Goal: Task Accomplishment & Management: Complete application form

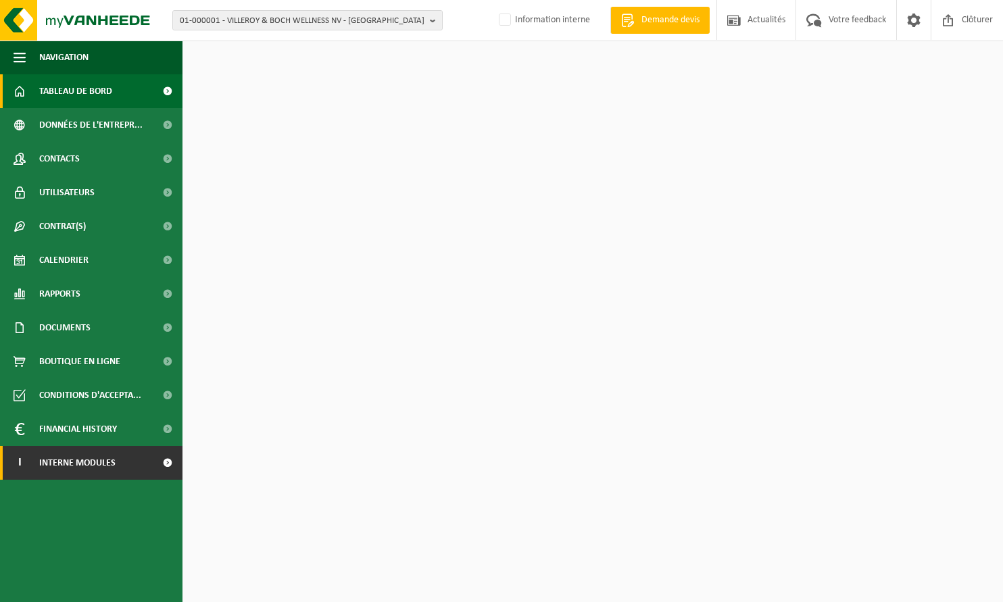
click at [149, 455] on link "I Interne modules" at bounding box center [91, 463] width 182 height 34
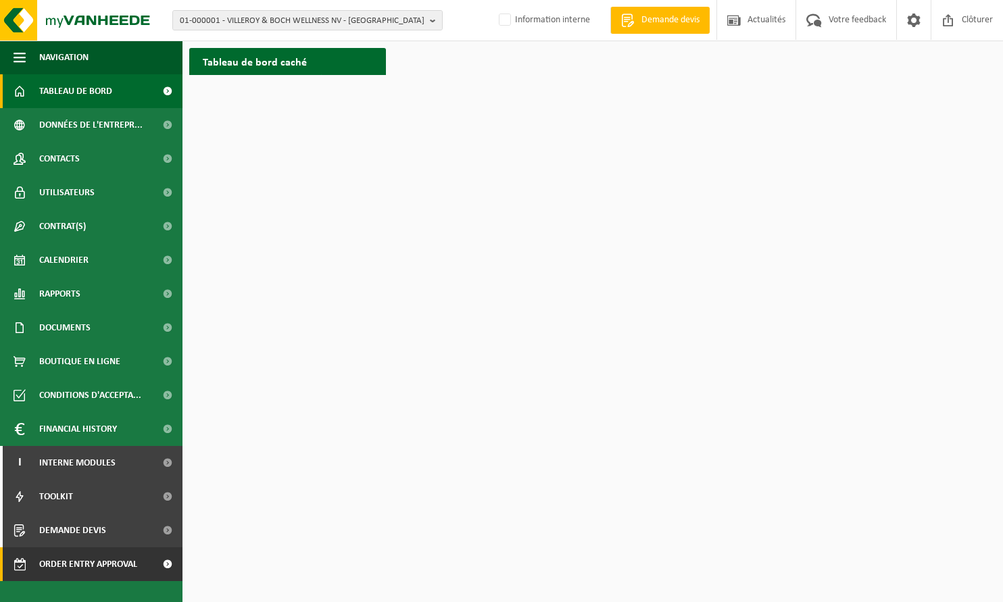
click at [126, 564] on span "Order entry approval" at bounding box center [88, 564] width 98 height 34
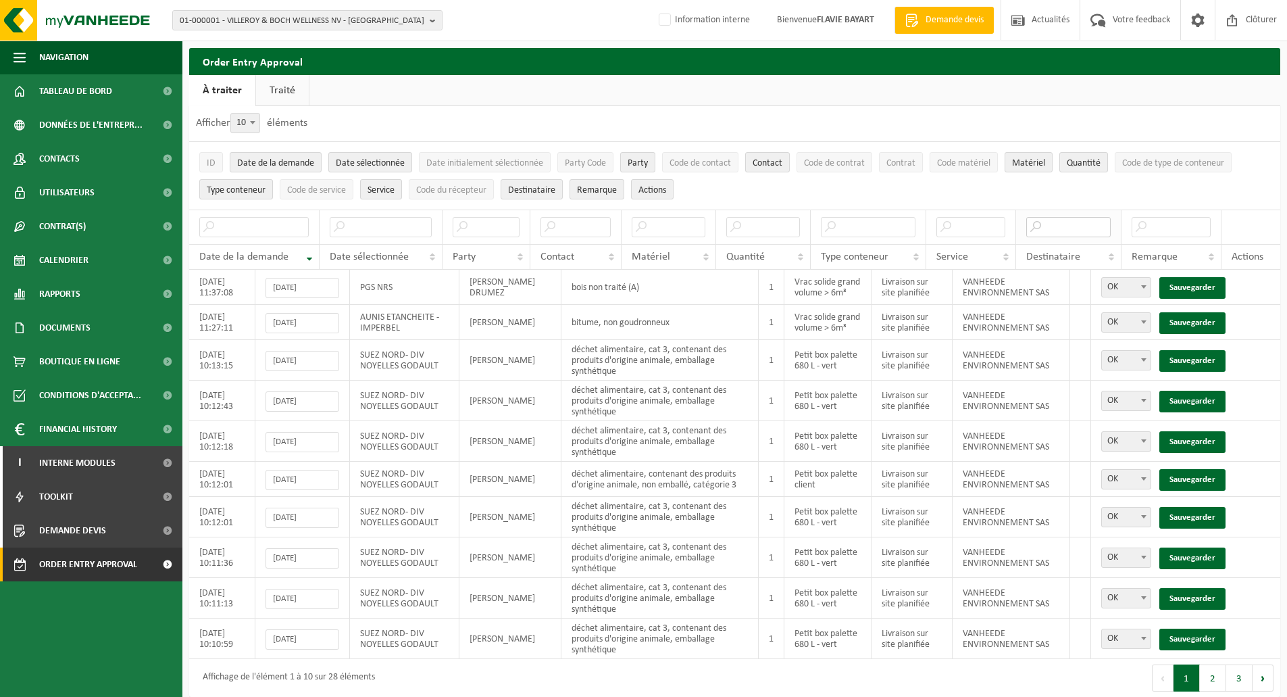
click at [1002, 224] on input "text" at bounding box center [1068, 227] width 84 height 20
type input "sas"
click at [1002, 289] on link "Sauvegarder" at bounding box center [1193, 288] width 66 height 22
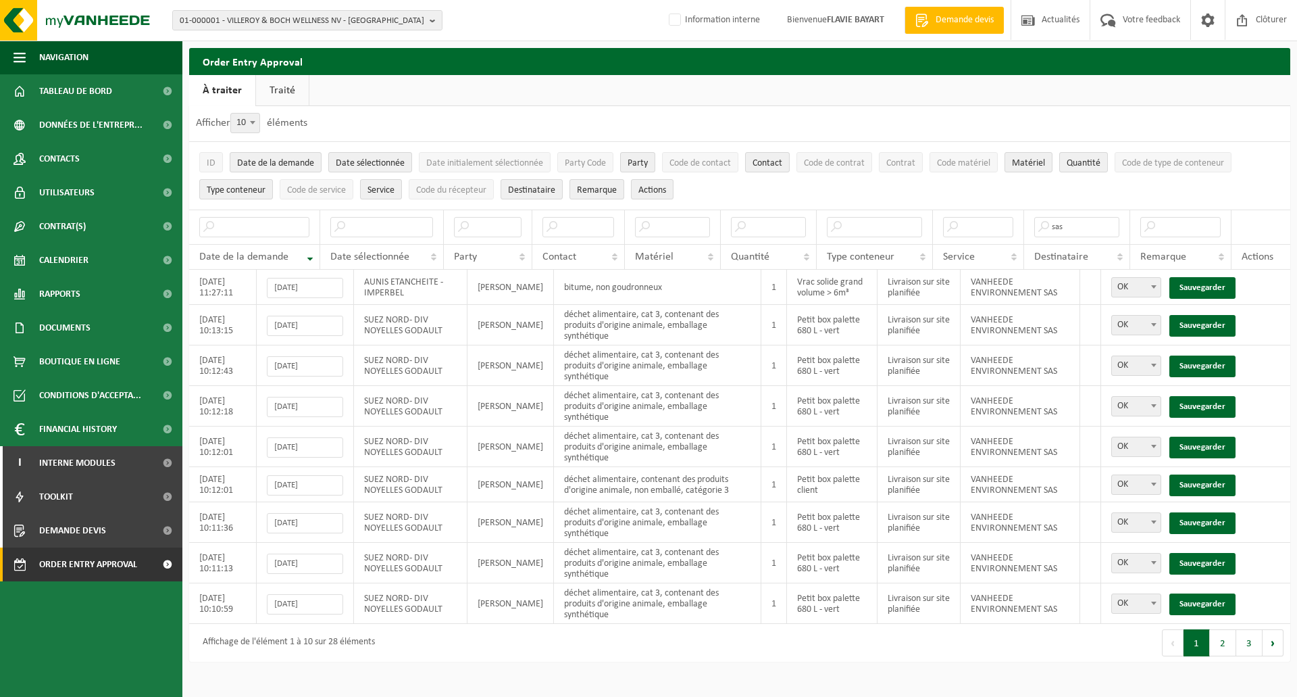
click at [1002, 289] on link "Sauvegarder" at bounding box center [1203, 288] width 66 height 22
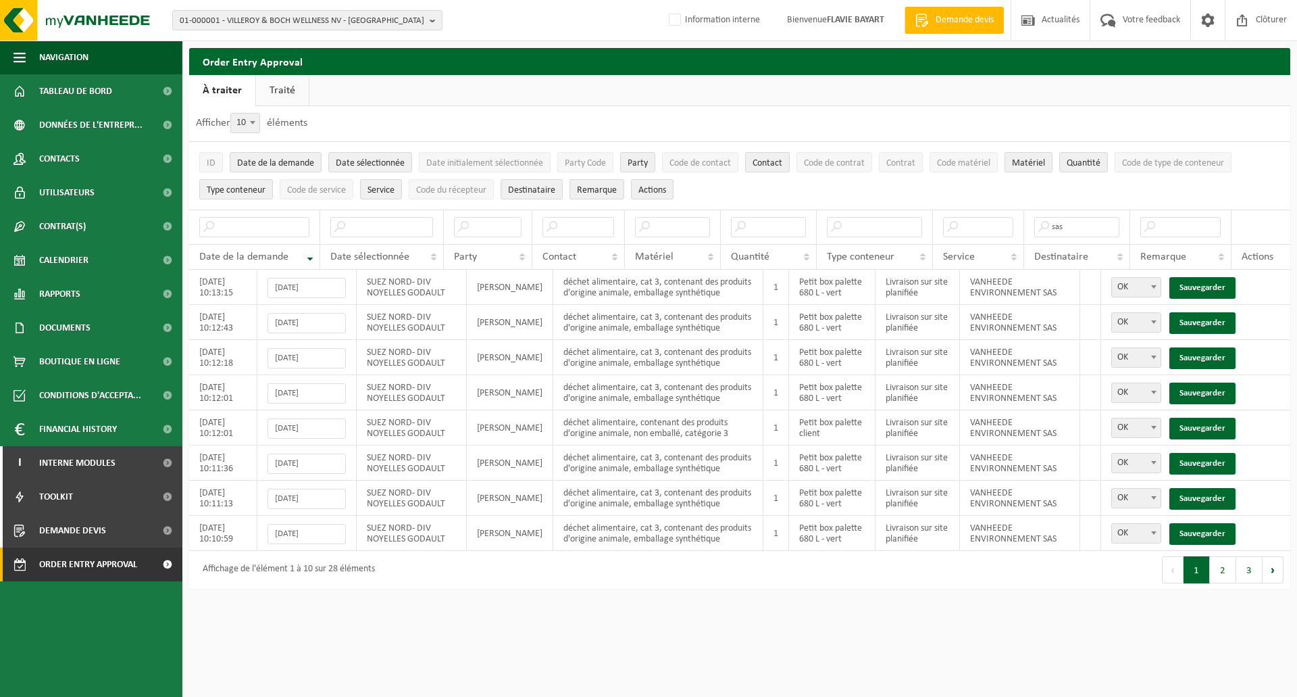
click at [1002, 289] on link "Sauvegarder" at bounding box center [1203, 288] width 66 height 22
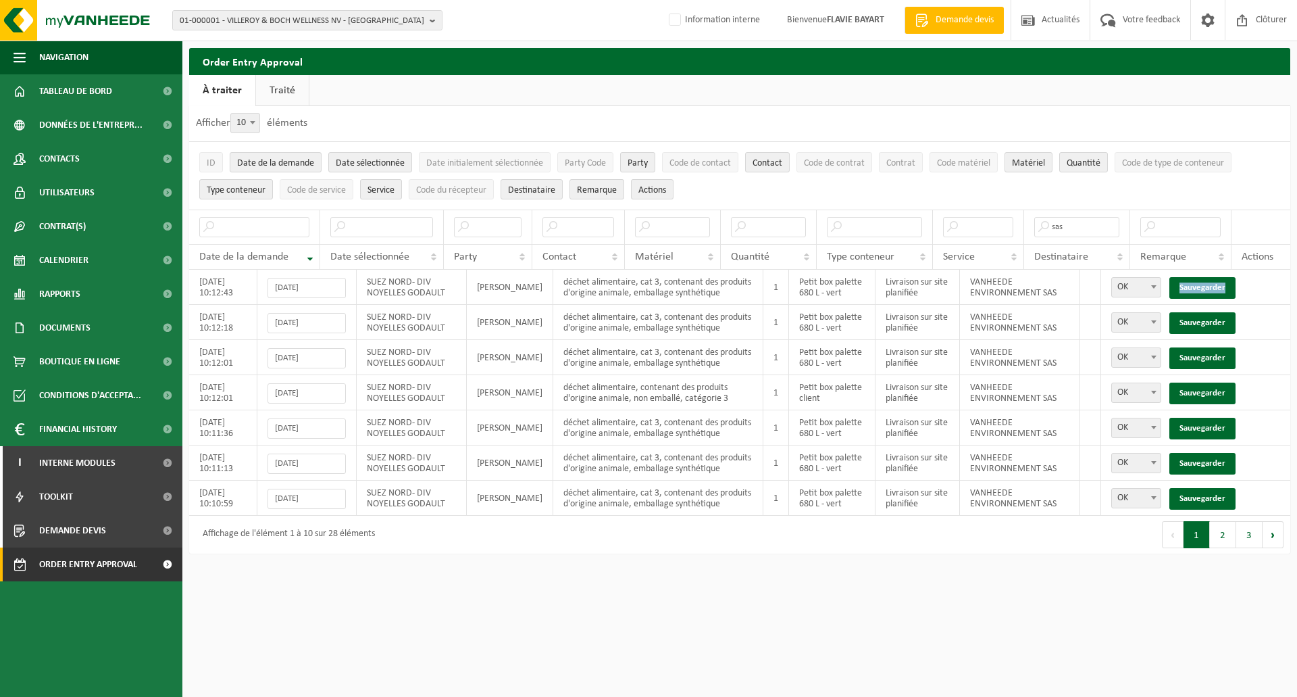
click at [1002, 289] on link "Sauvegarder" at bounding box center [1203, 288] width 66 height 22
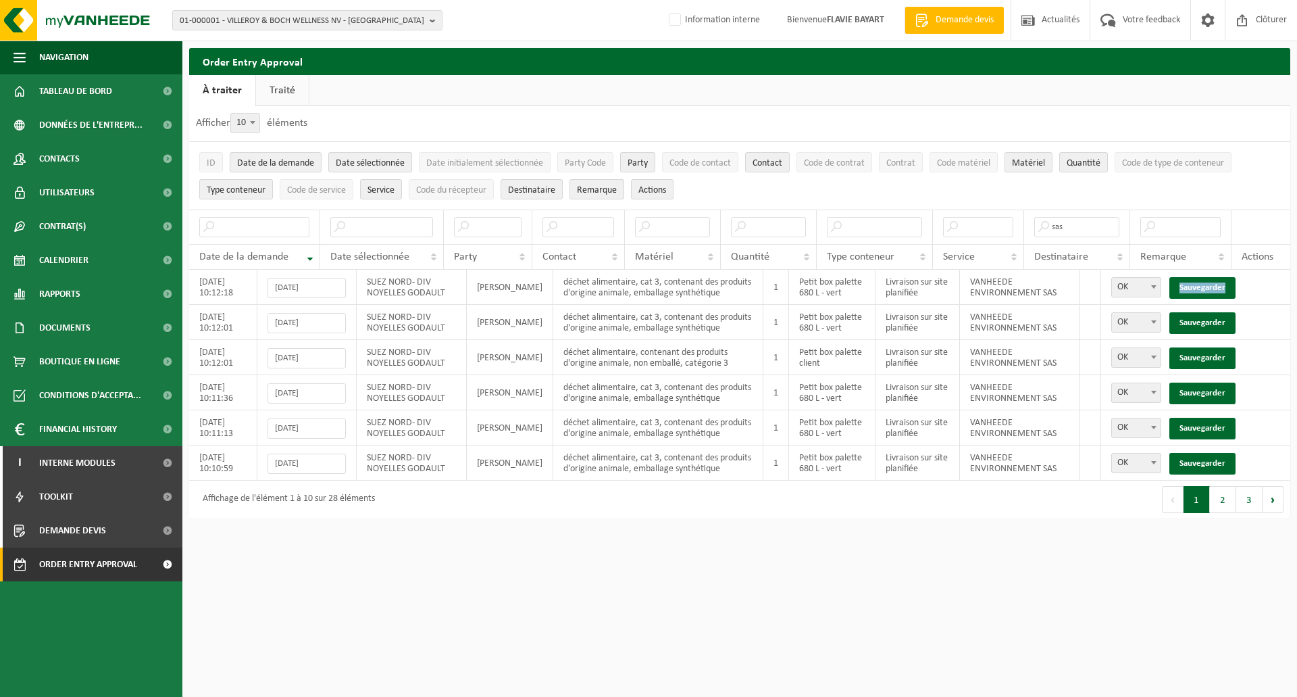
click at [1002, 289] on link "Sauvegarder" at bounding box center [1203, 288] width 66 height 22
click at [1002, 312] on link "Sauvegarder" at bounding box center [1203, 323] width 66 height 22
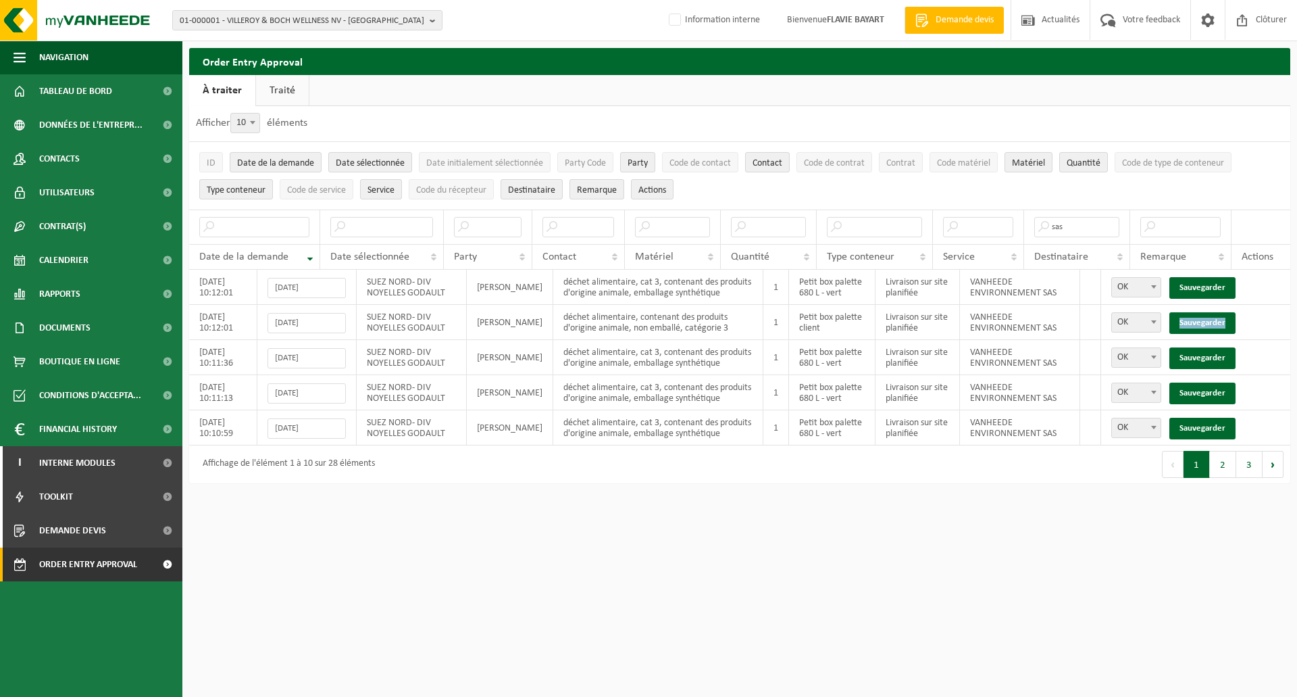
click at [1002, 312] on link "Sauvegarder" at bounding box center [1203, 323] width 66 height 22
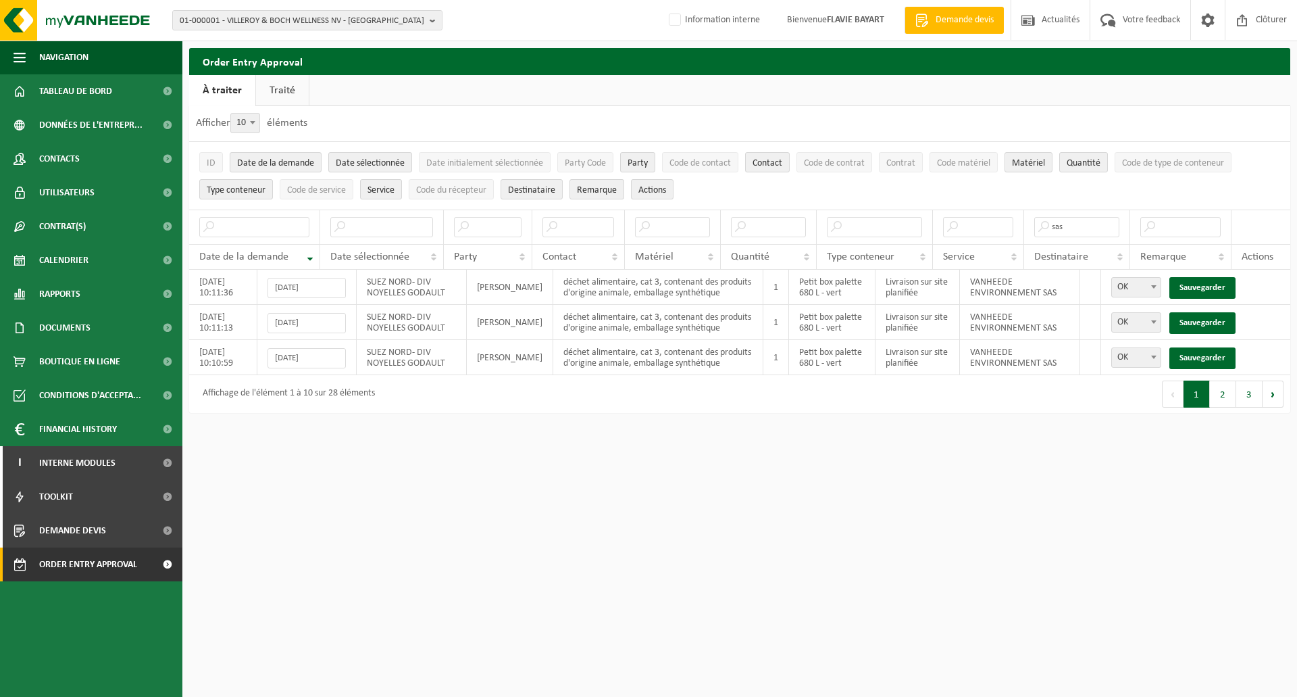
click at [1002, 289] on link "Sauvegarder" at bounding box center [1203, 288] width 66 height 22
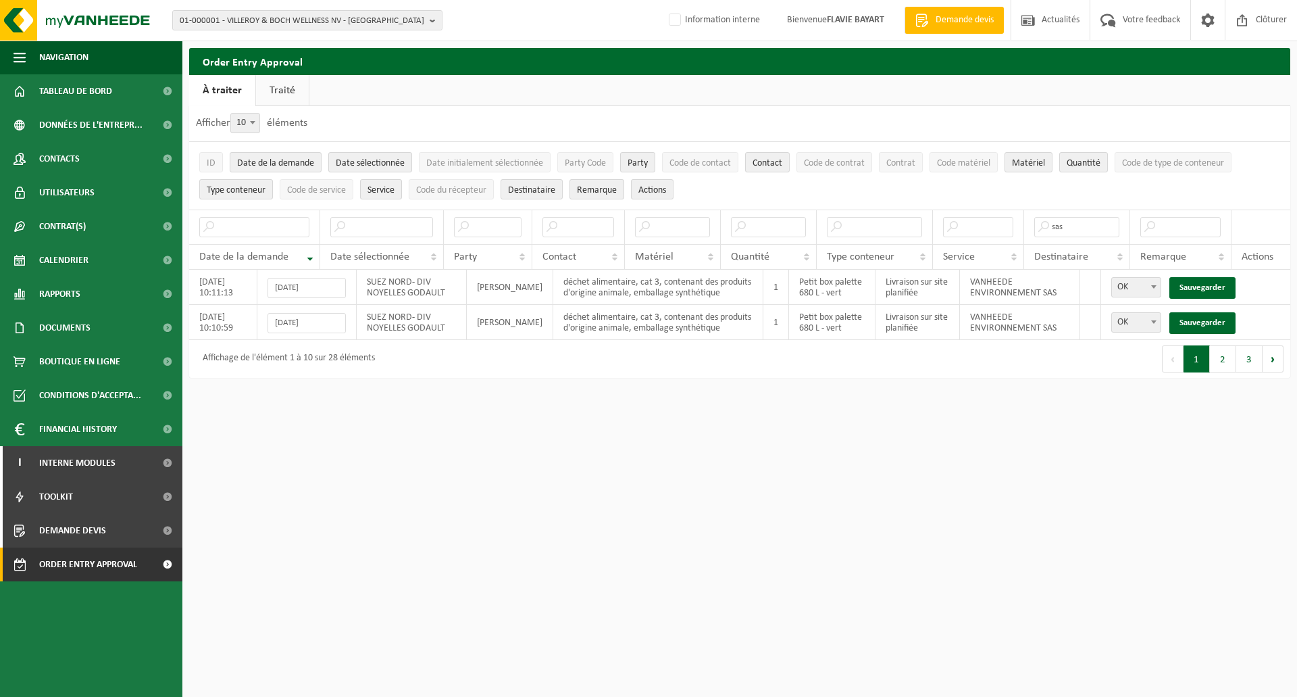
click at [1002, 289] on link "Sauvegarder" at bounding box center [1203, 288] width 66 height 22
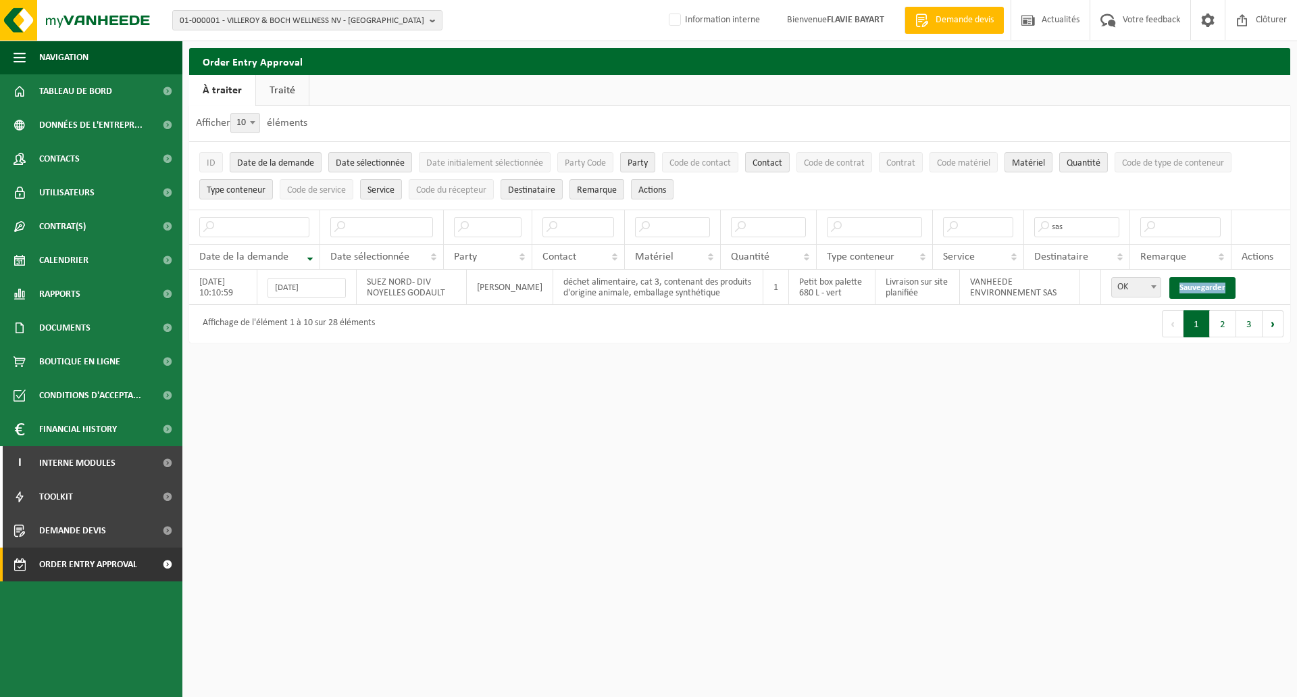
click at [1002, 289] on link "Sauvegarder" at bounding box center [1203, 288] width 66 height 22
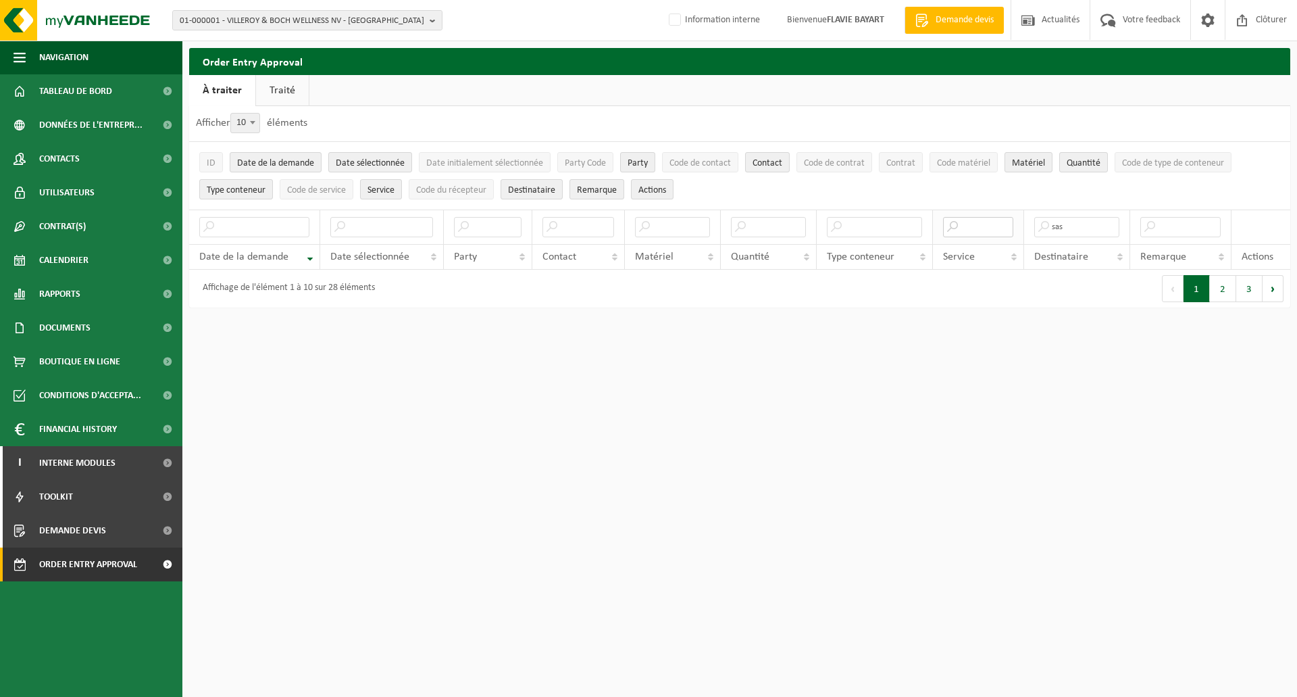
click at [982, 228] on input "text" at bounding box center [978, 227] width 70 height 20
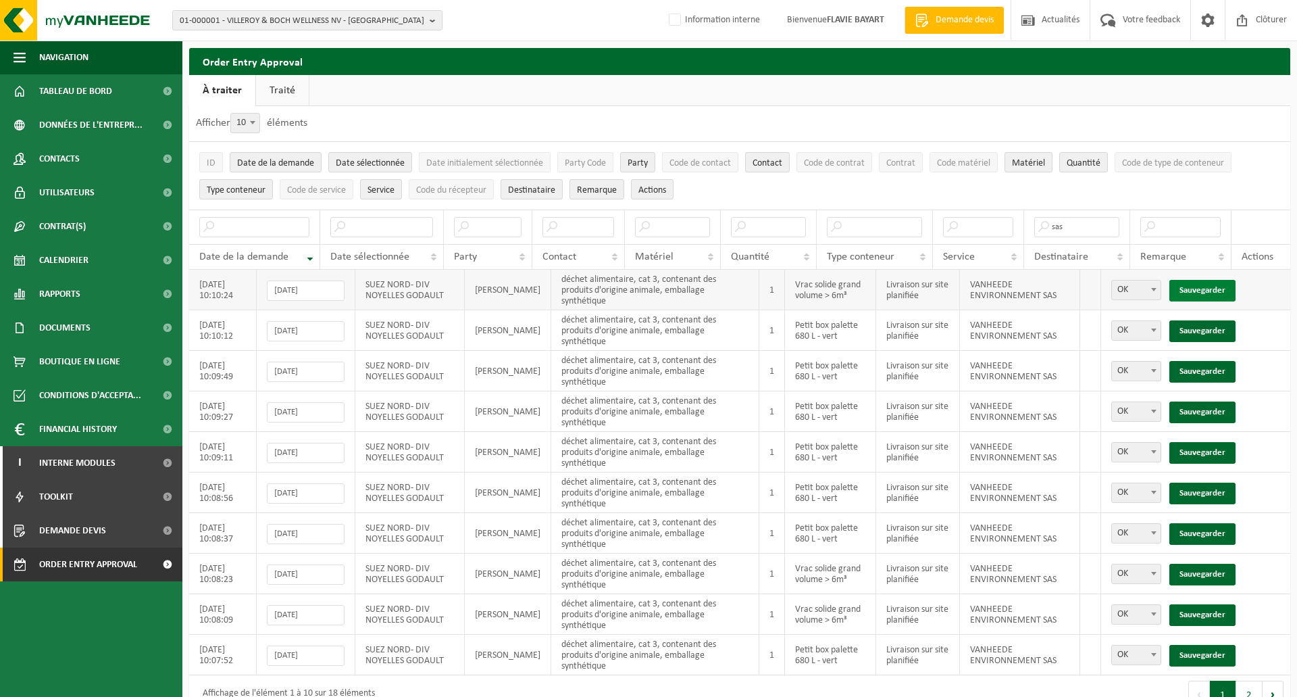
click at [1002, 287] on link "Sauvegarder" at bounding box center [1203, 291] width 66 height 22
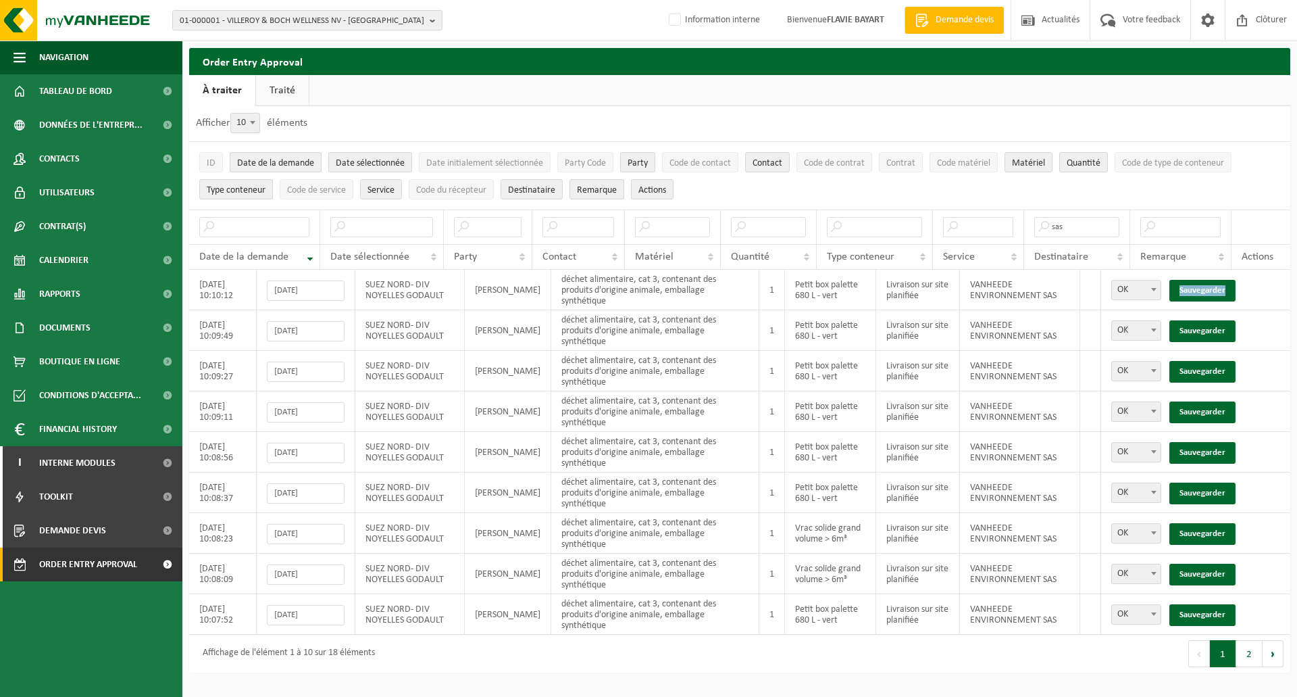
click at [1002, 287] on link "Sauvegarder" at bounding box center [1203, 291] width 66 height 22
click at [1002, 320] on link "Sauvegarder" at bounding box center [1203, 331] width 66 height 22
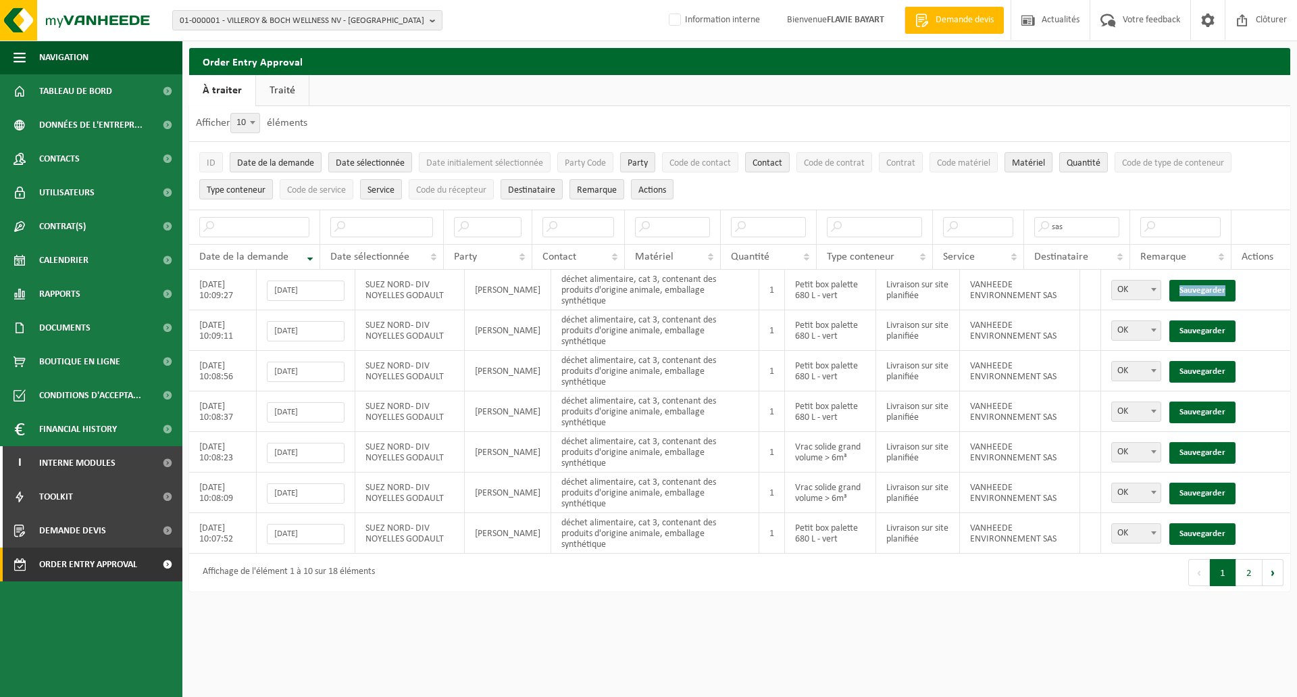
click at [1002, 287] on link "Sauvegarder" at bounding box center [1203, 291] width 66 height 22
click at [1002, 320] on link "Sauvegarder" at bounding box center [1203, 331] width 66 height 22
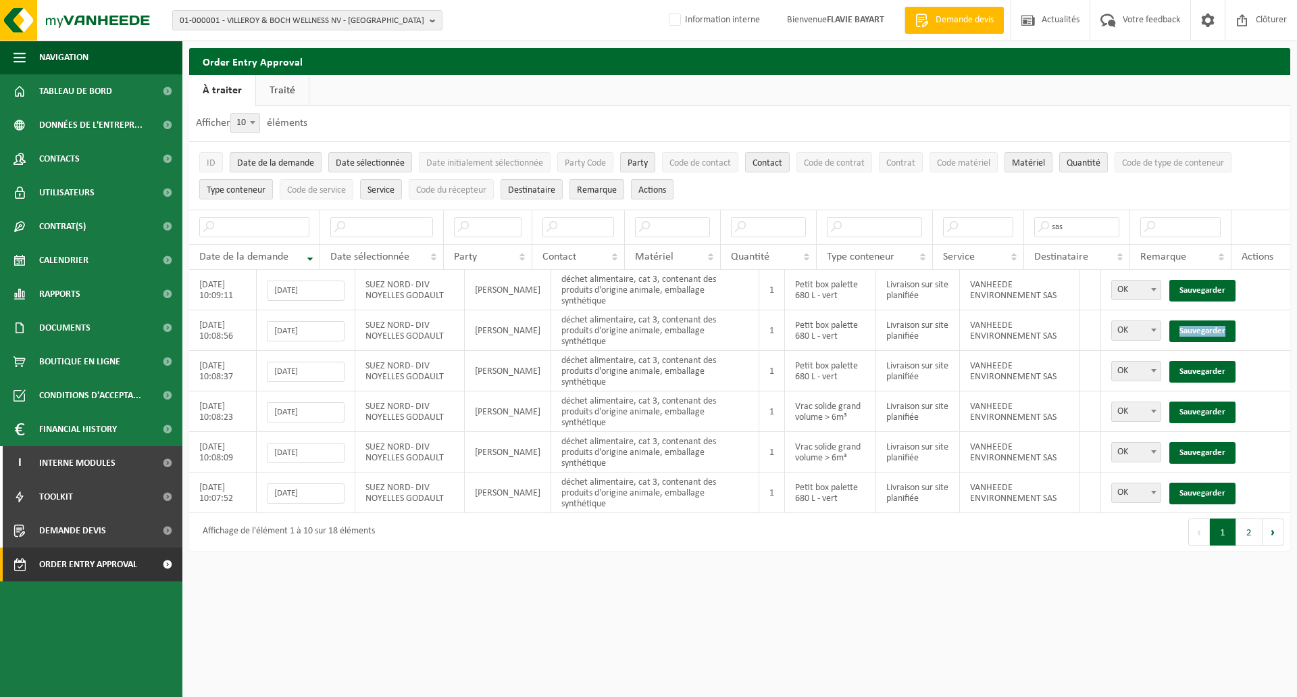
click at [1002, 320] on link "Sauvegarder" at bounding box center [1203, 331] width 66 height 22
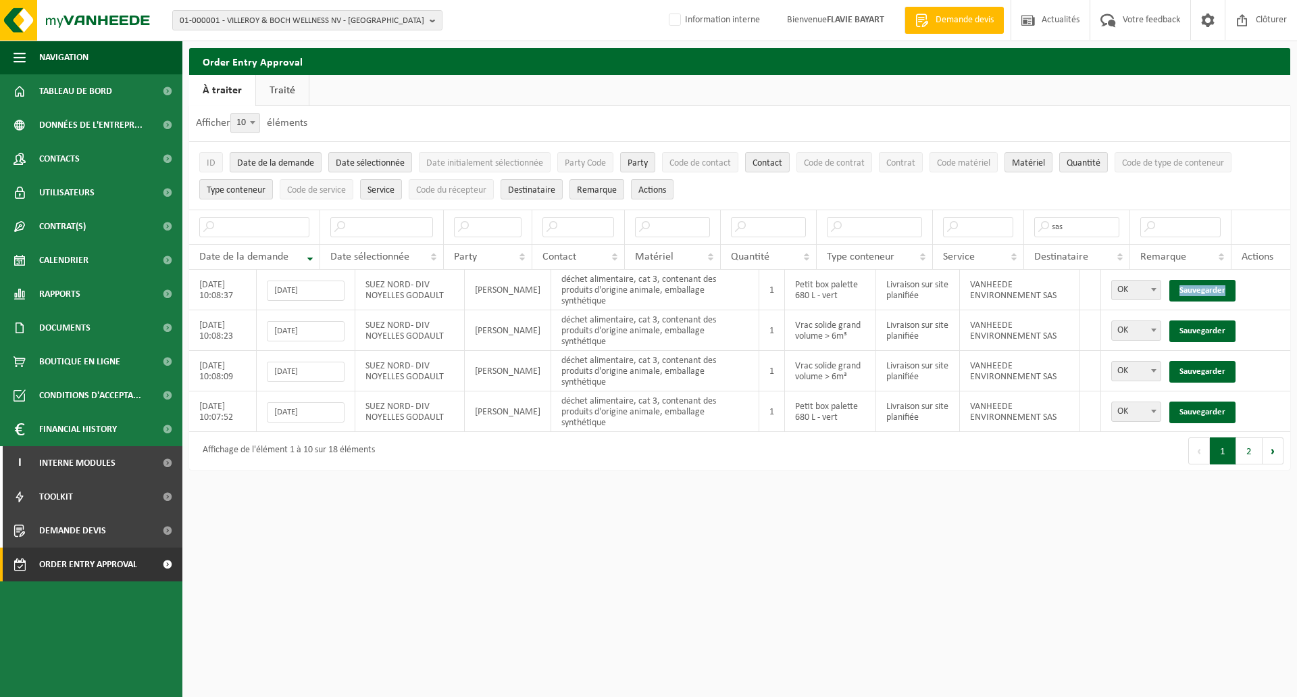
click at [1002, 287] on link "Sauvegarder" at bounding box center [1203, 291] width 66 height 22
click at [1002, 320] on link "Sauvegarder" at bounding box center [1203, 331] width 66 height 22
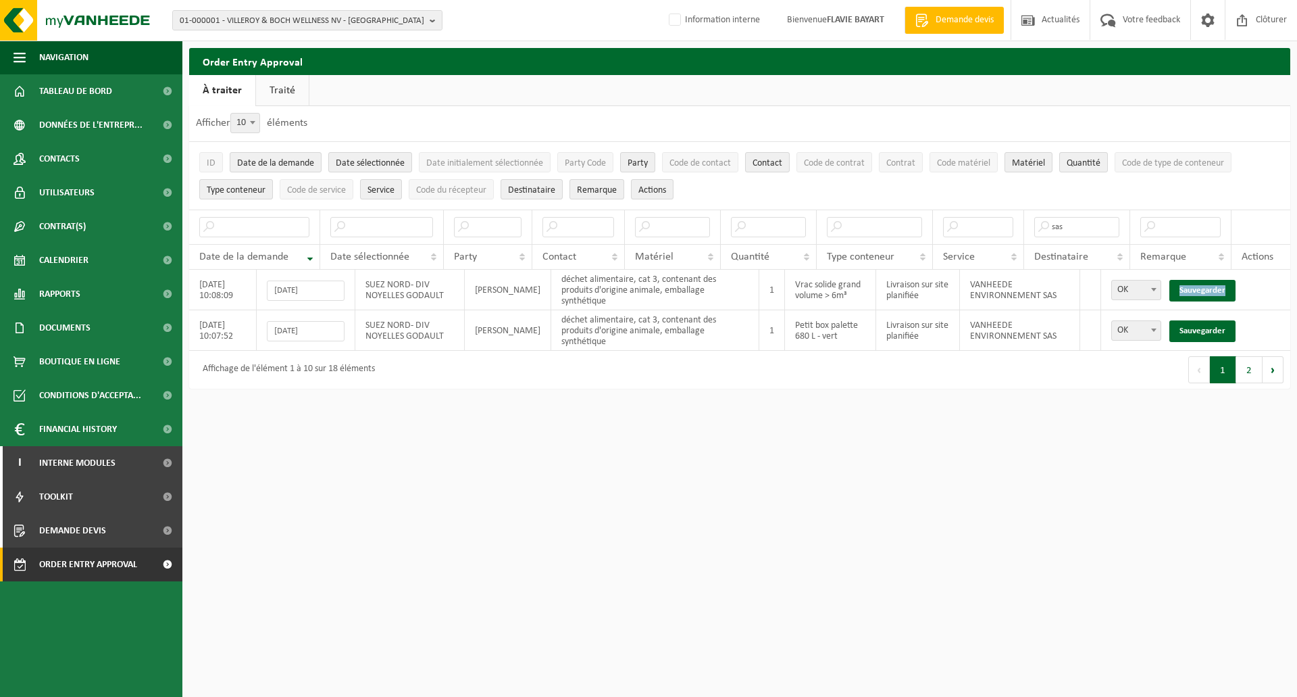
click at [1002, 287] on link "Sauvegarder" at bounding box center [1203, 291] width 66 height 22
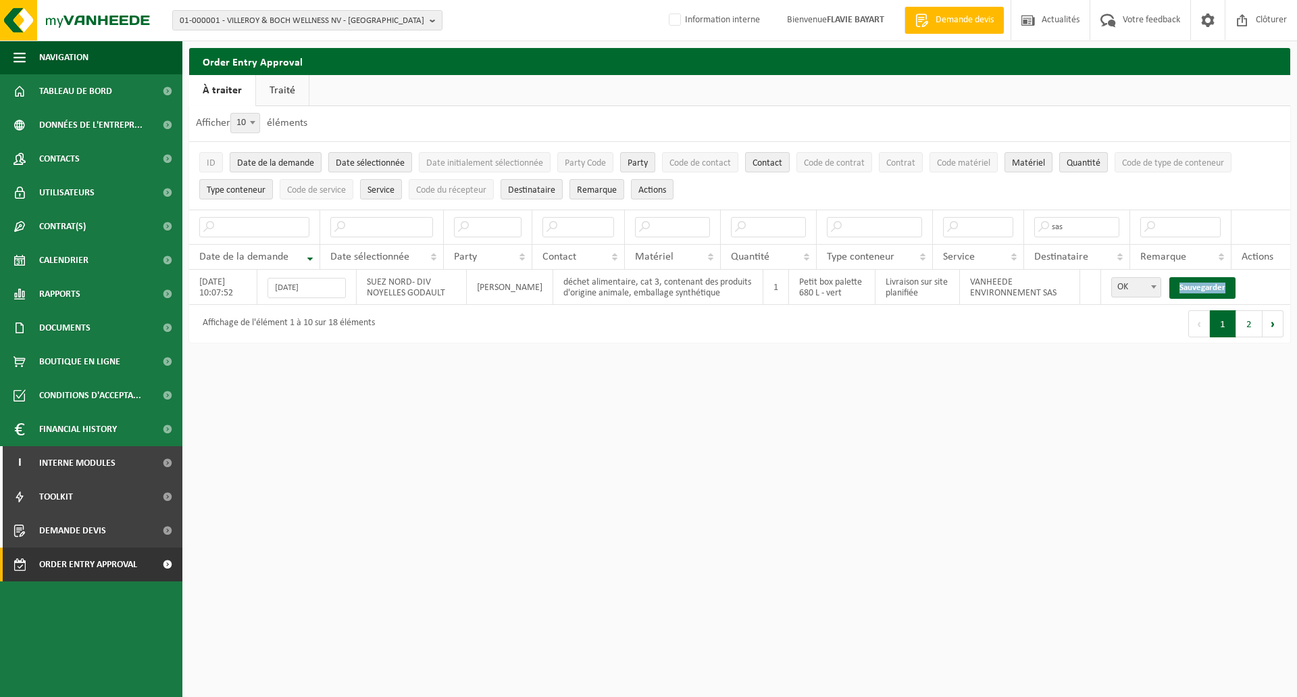
click at [1002, 287] on link "Sauvegarder" at bounding box center [1203, 288] width 66 height 22
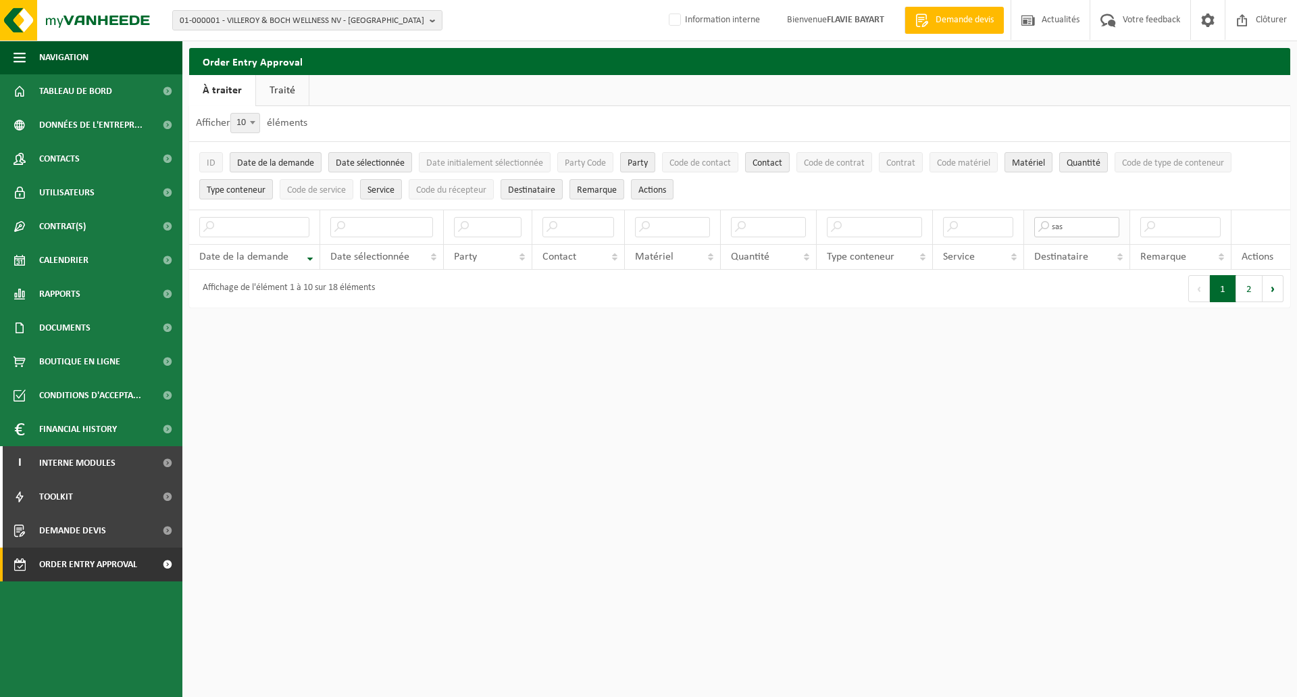
click at [1002, 229] on input "sas" at bounding box center [1078, 227] width 86 height 20
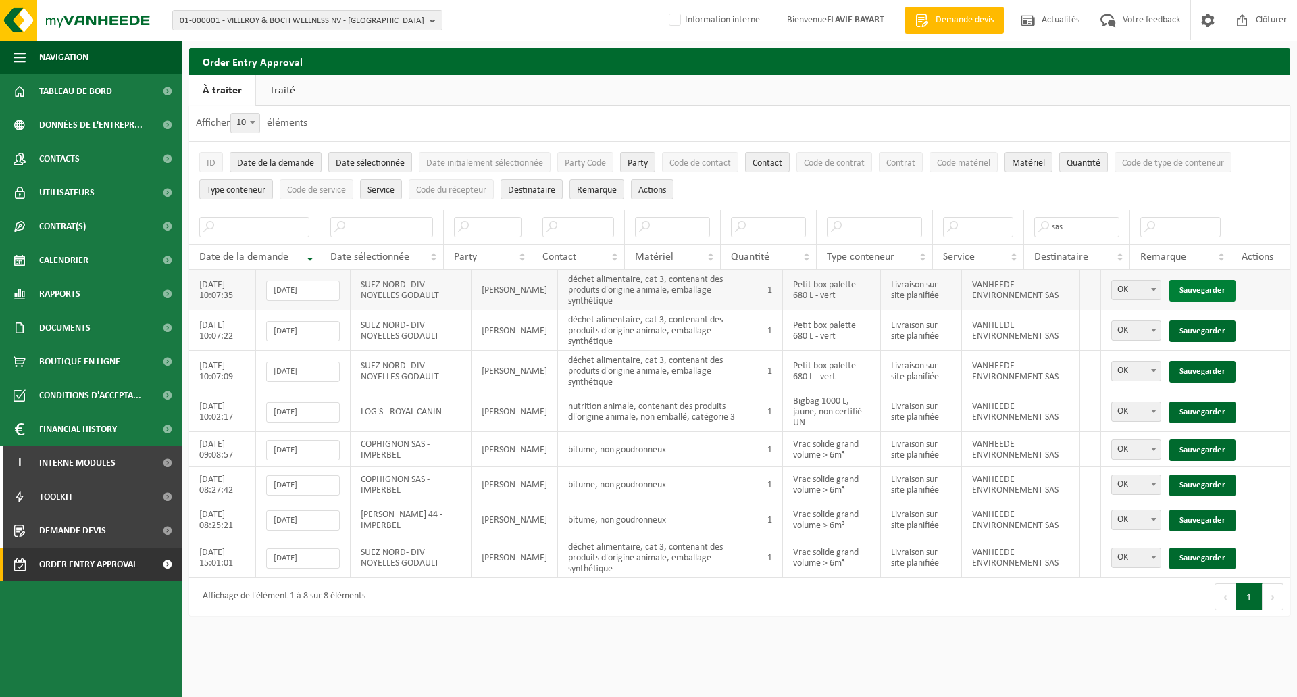
click at [1002, 291] on link "Sauvegarder" at bounding box center [1203, 291] width 66 height 22
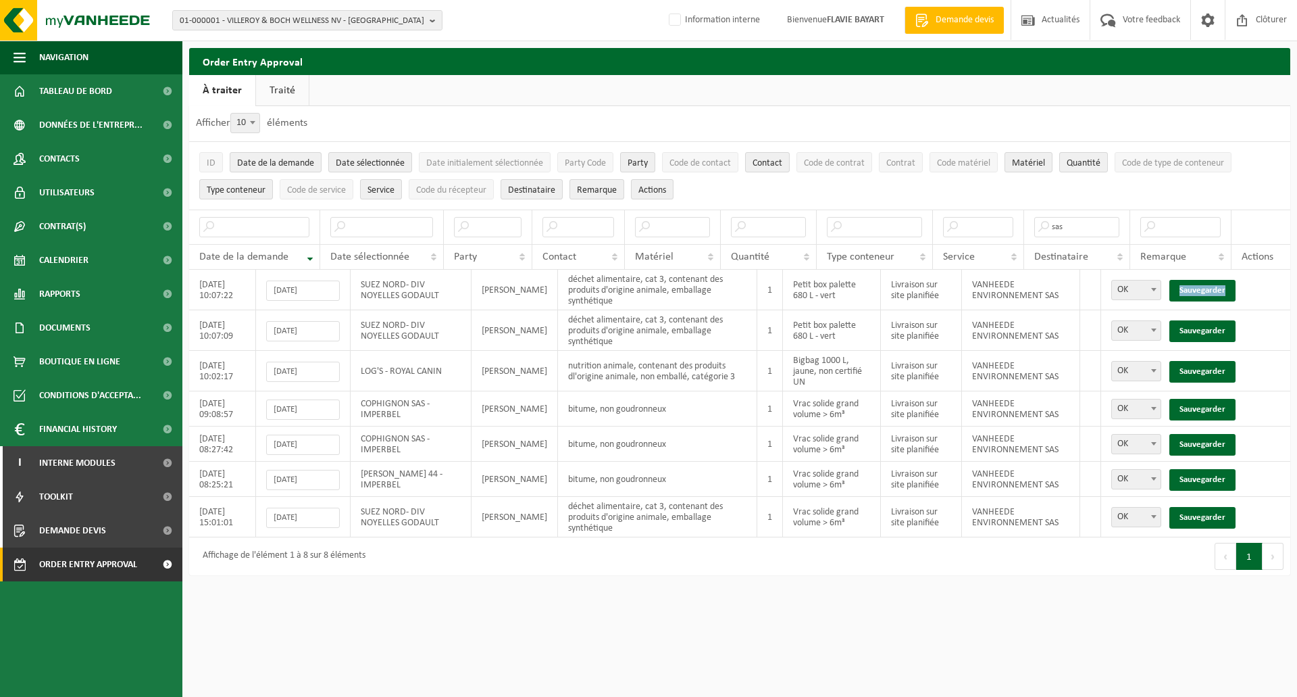
click at [1002, 291] on link "Sauvegarder" at bounding box center [1203, 291] width 66 height 22
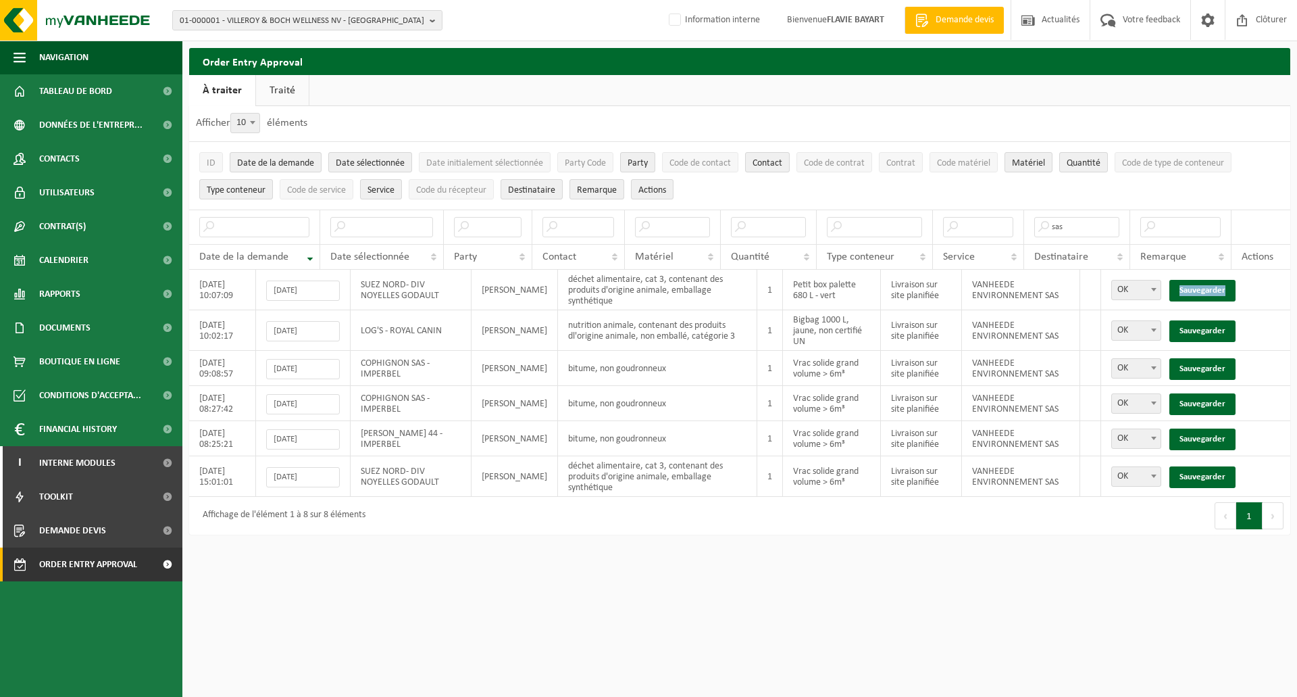
click at [1002, 291] on link "Sauvegarder" at bounding box center [1203, 291] width 66 height 22
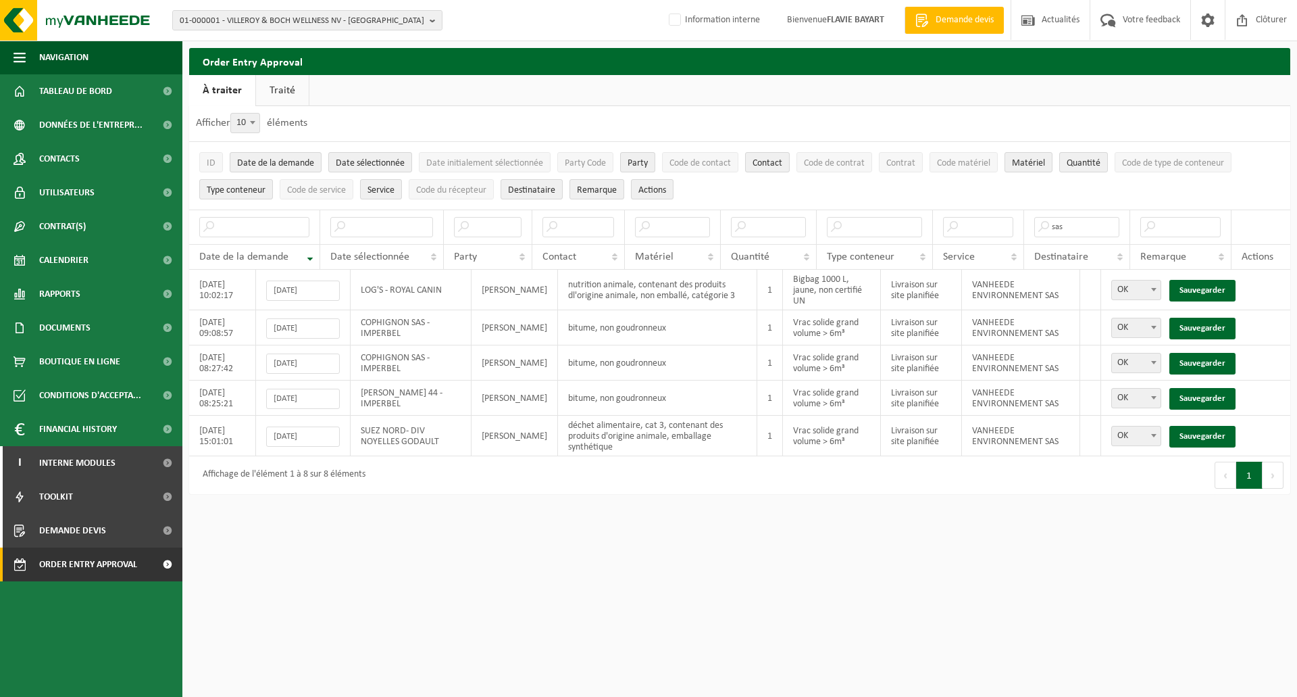
click at [1002, 291] on link "Sauvegarder" at bounding box center [1203, 291] width 66 height 22
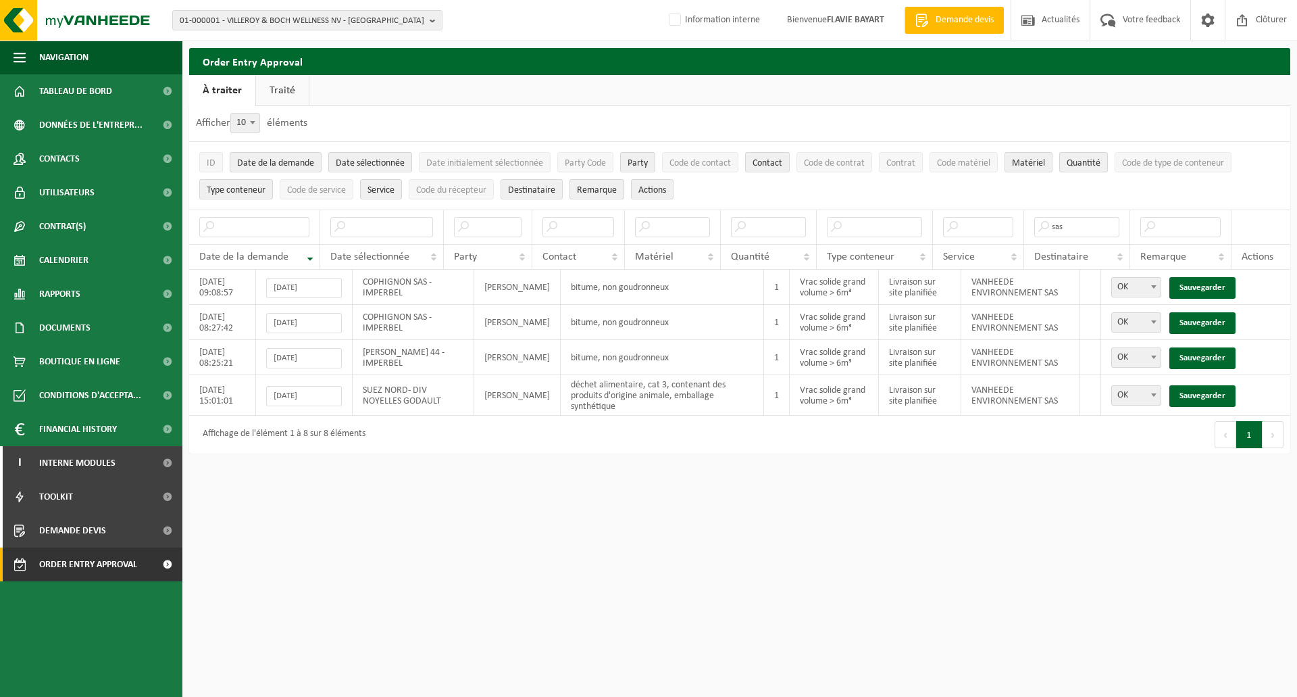
click at [1002, 291] on link "Sauvegarder" at bounding box center [1203, 288] width 66 height 22
click at [1002, 312] on link "Sauvegarder" at bounding box center [1203, 323] width 66 height 22
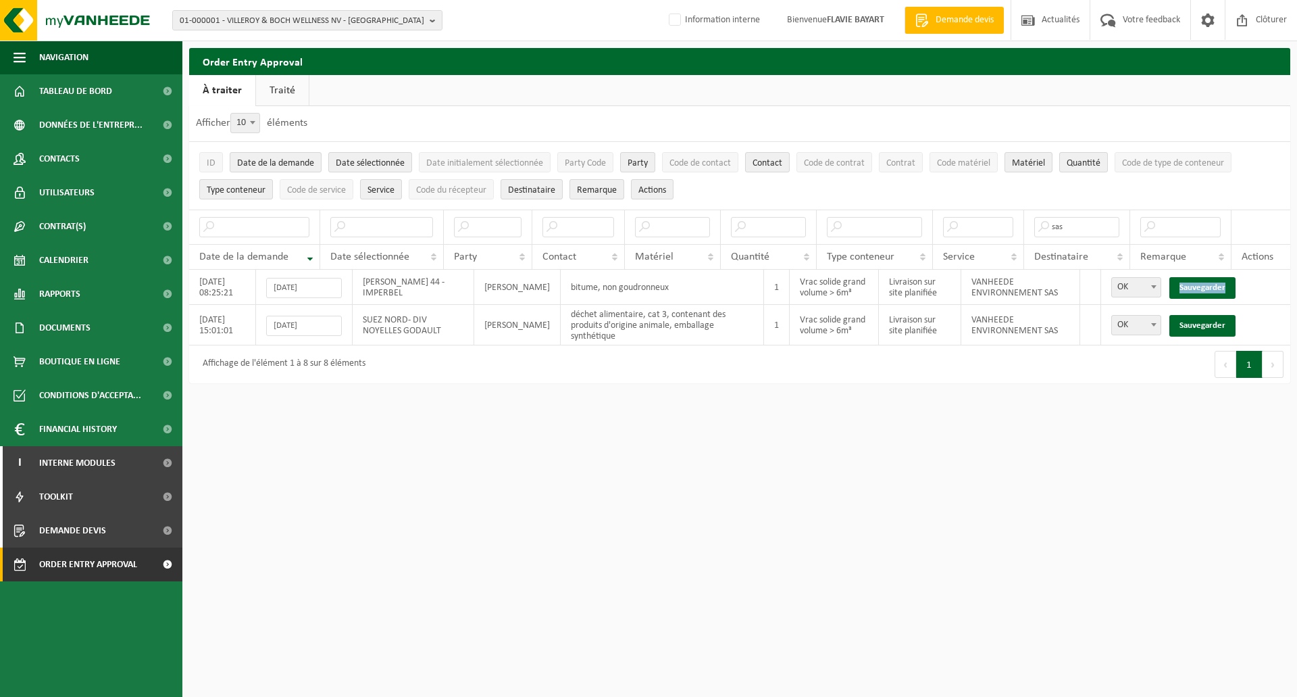
click at [1002, 291] on link "Sauvegarder" at bounding box center [1203, 288] width 66 height 22
click at [1002, 315] on link "Sauvegarder" at bounding box center [1203, 326] width 66 height 22
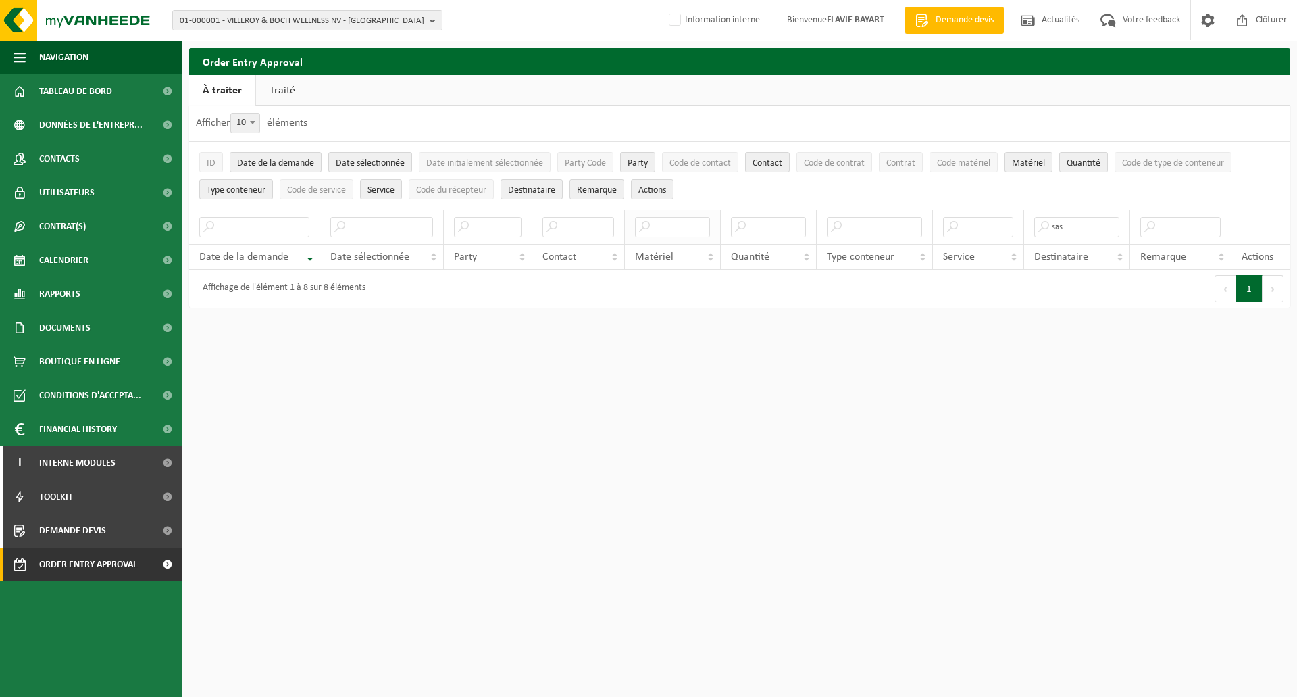
drag, startPoint x: 631, startPoint y: 221, endPoint x: 662, endPoint y: 226, distance: 31.4
click at [637, 224] on th at bounding box center [673, 226] width 96 height 34
click at [662, 226] on input "text" at bounding box center [672, 227] width 75 height 20
